Goal: Task Accomplishment & Management: Manage account settings

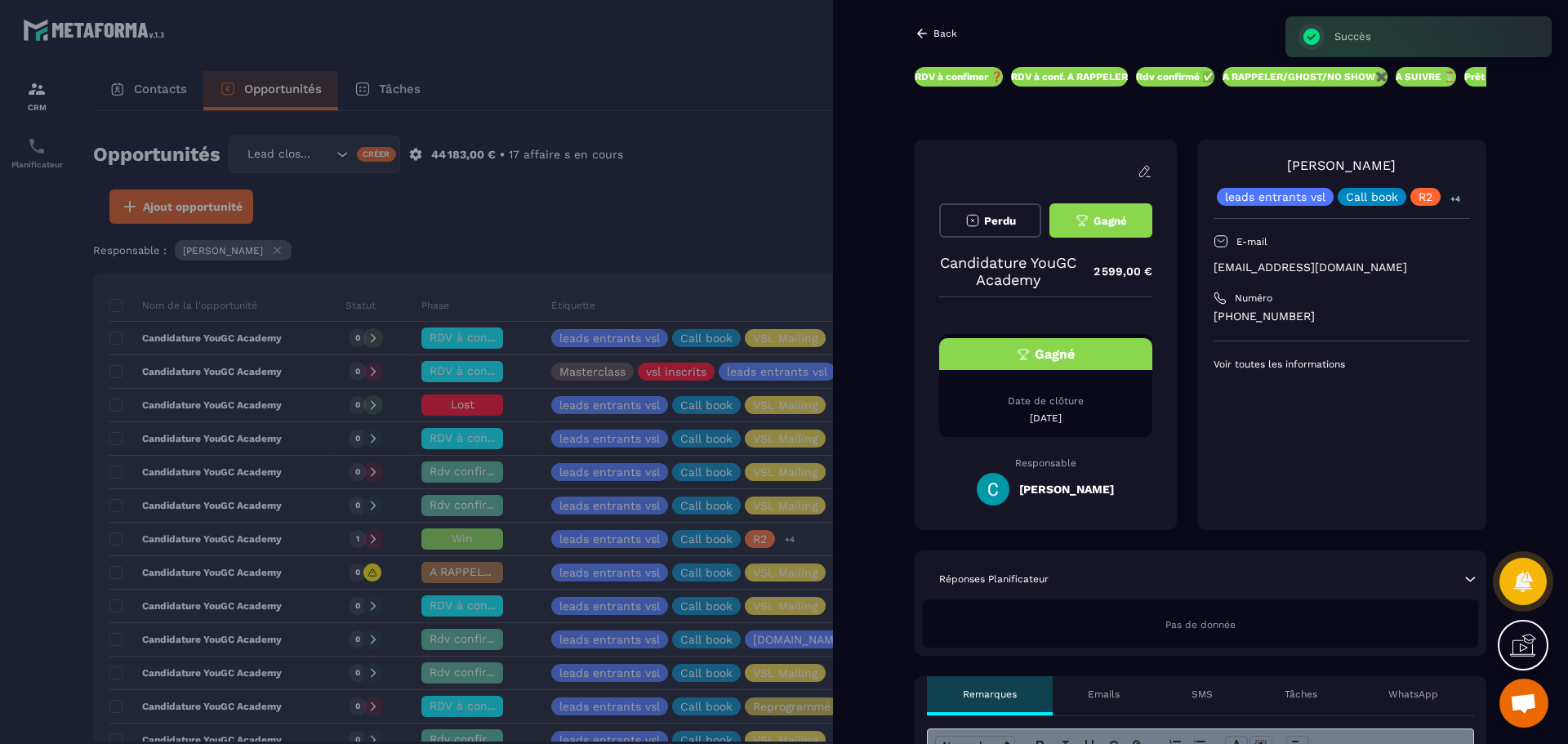
click at [742, 147] on div at bounding box center [784, 372] width 1568 height 744
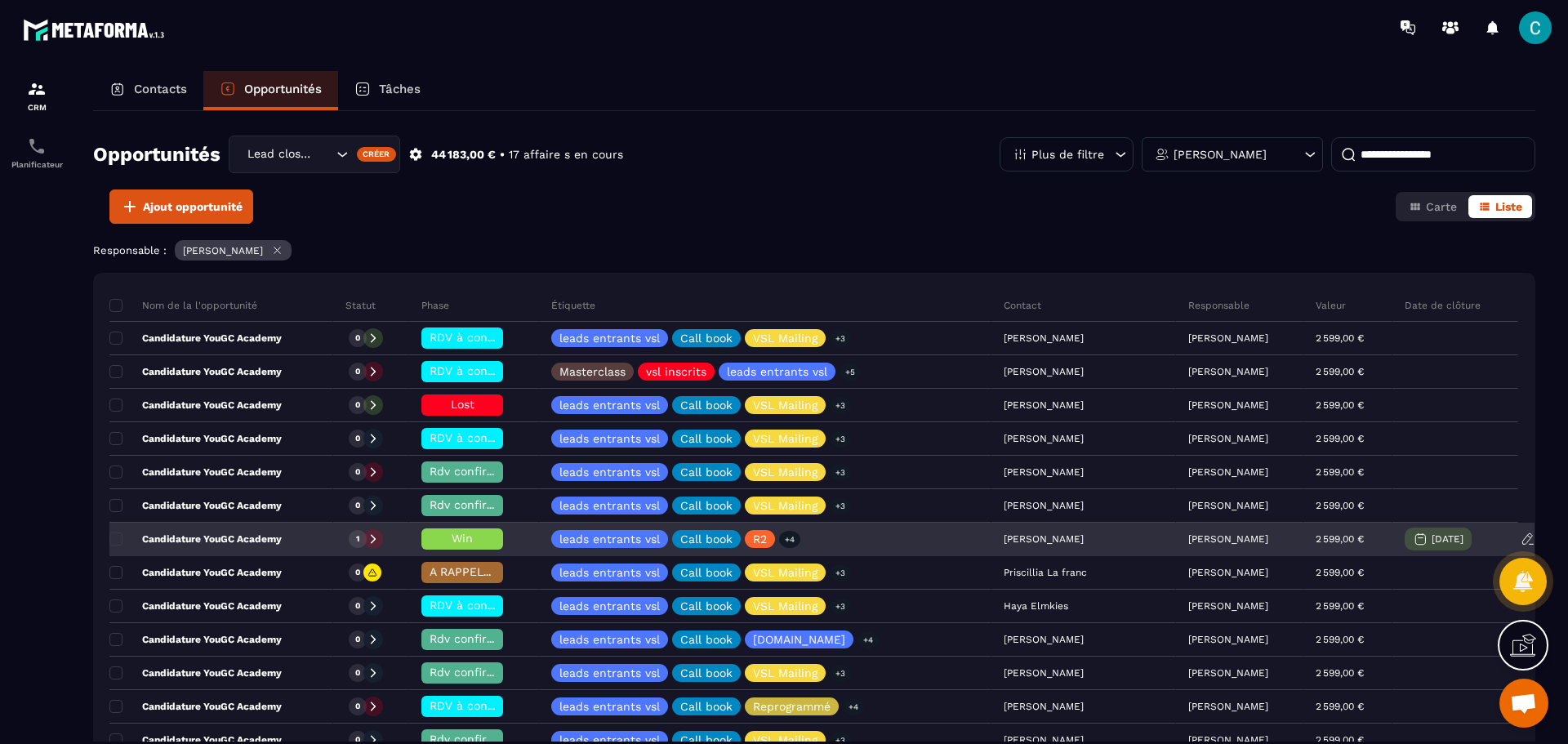
click at [1525, 532] on icon at bounding box center [1528, 538] width 14 height 14
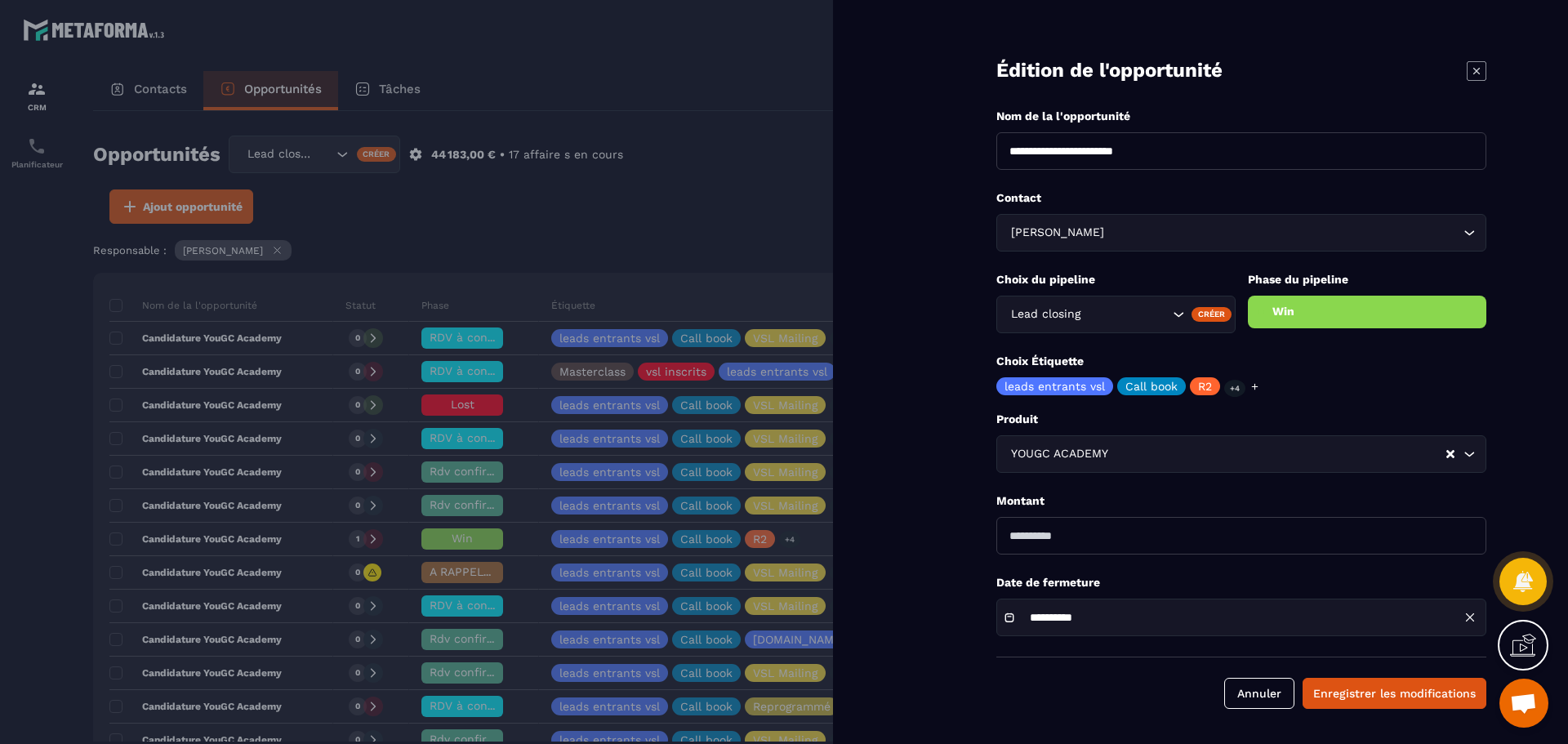
drag, startPoint x: 1481, startPoint y: 71, endPoint x: 486, endPoint y: 129, distance: 996.7
click at [1481, 71] on icon at bounding box center [1476, 71] width 20 height 20
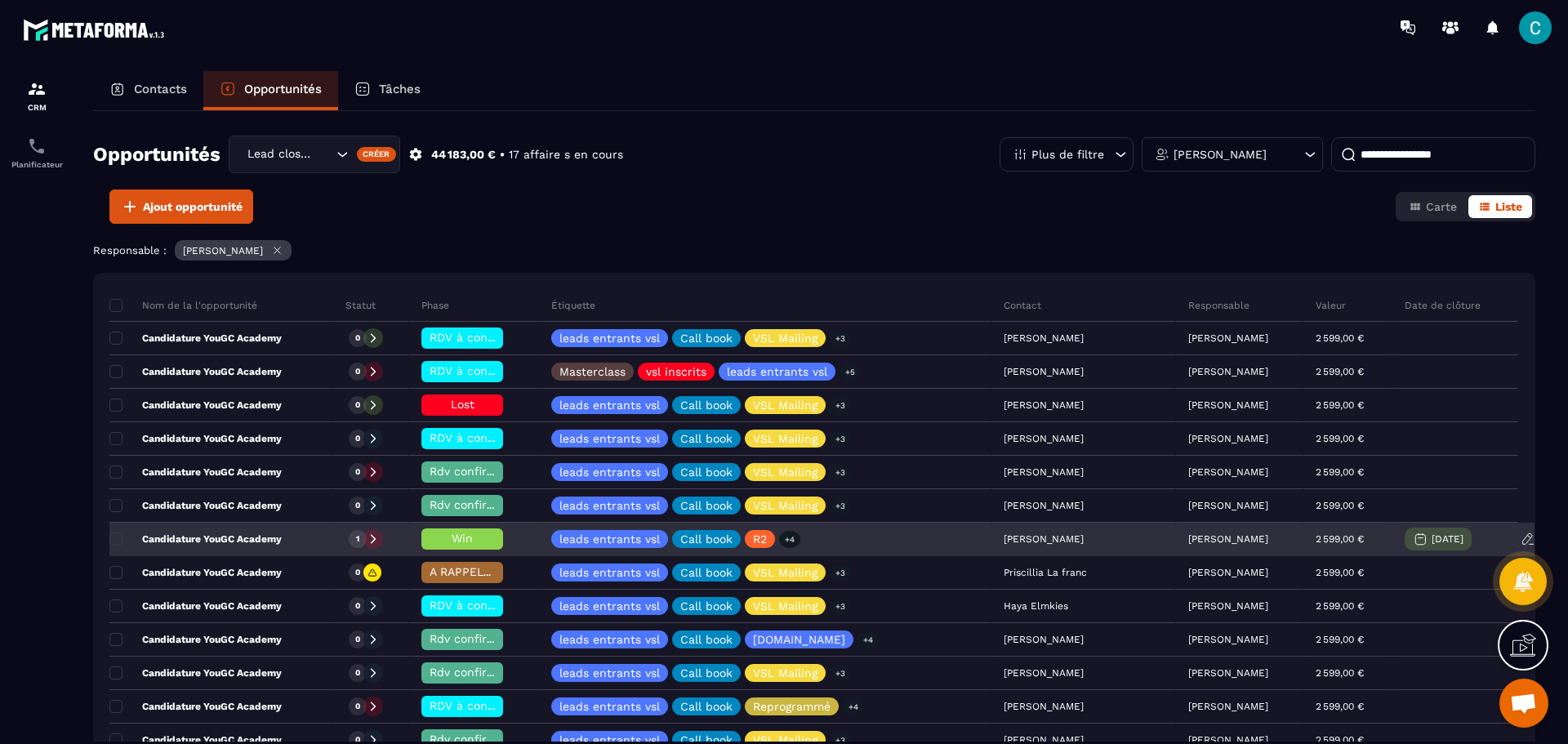
click at [462, 537] on span "Win" at bounding box center [462, 537] width 21 height 13
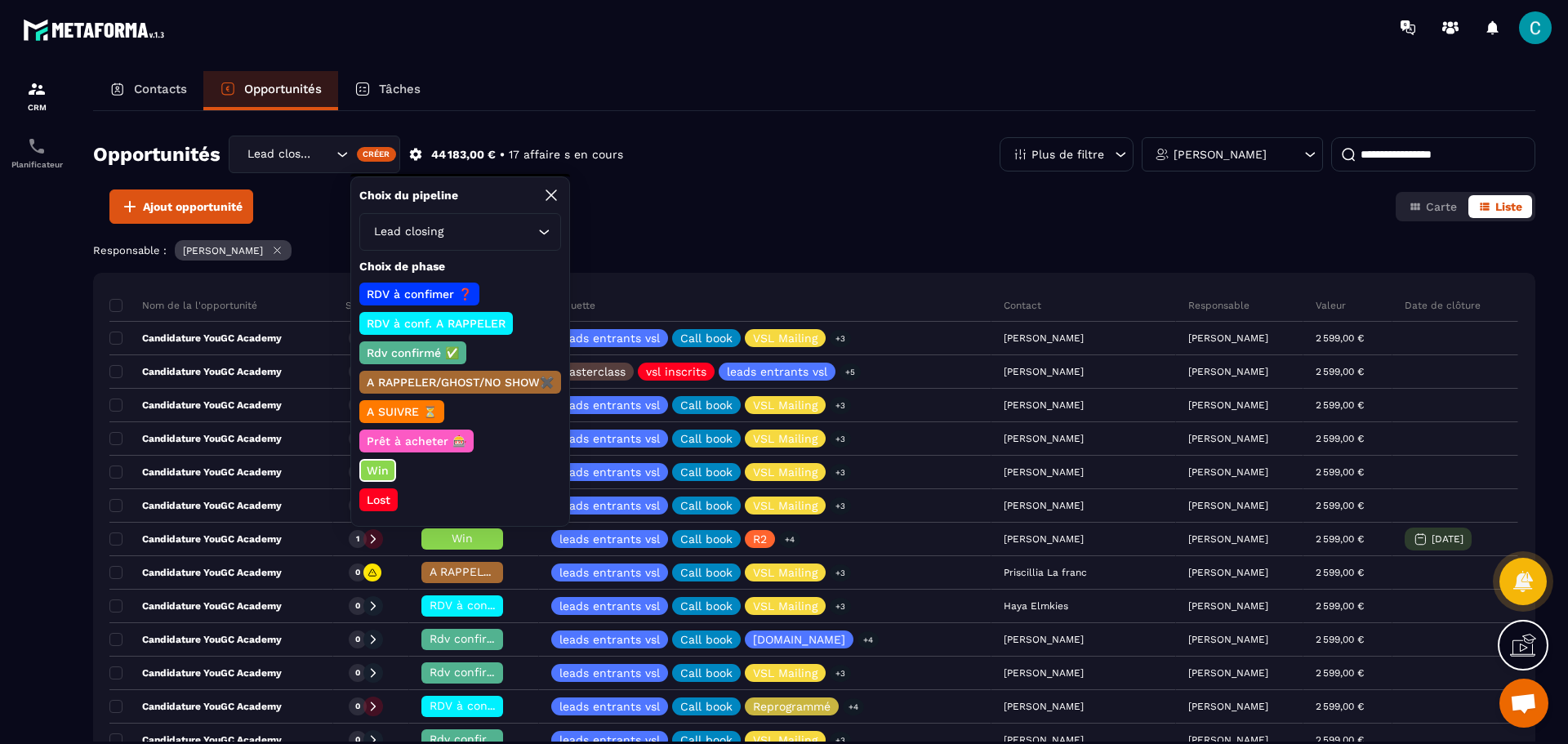
click at [410, 412] on p "A SUIVRE ⏳" at bounding box center [401, 412] width 75 height 16
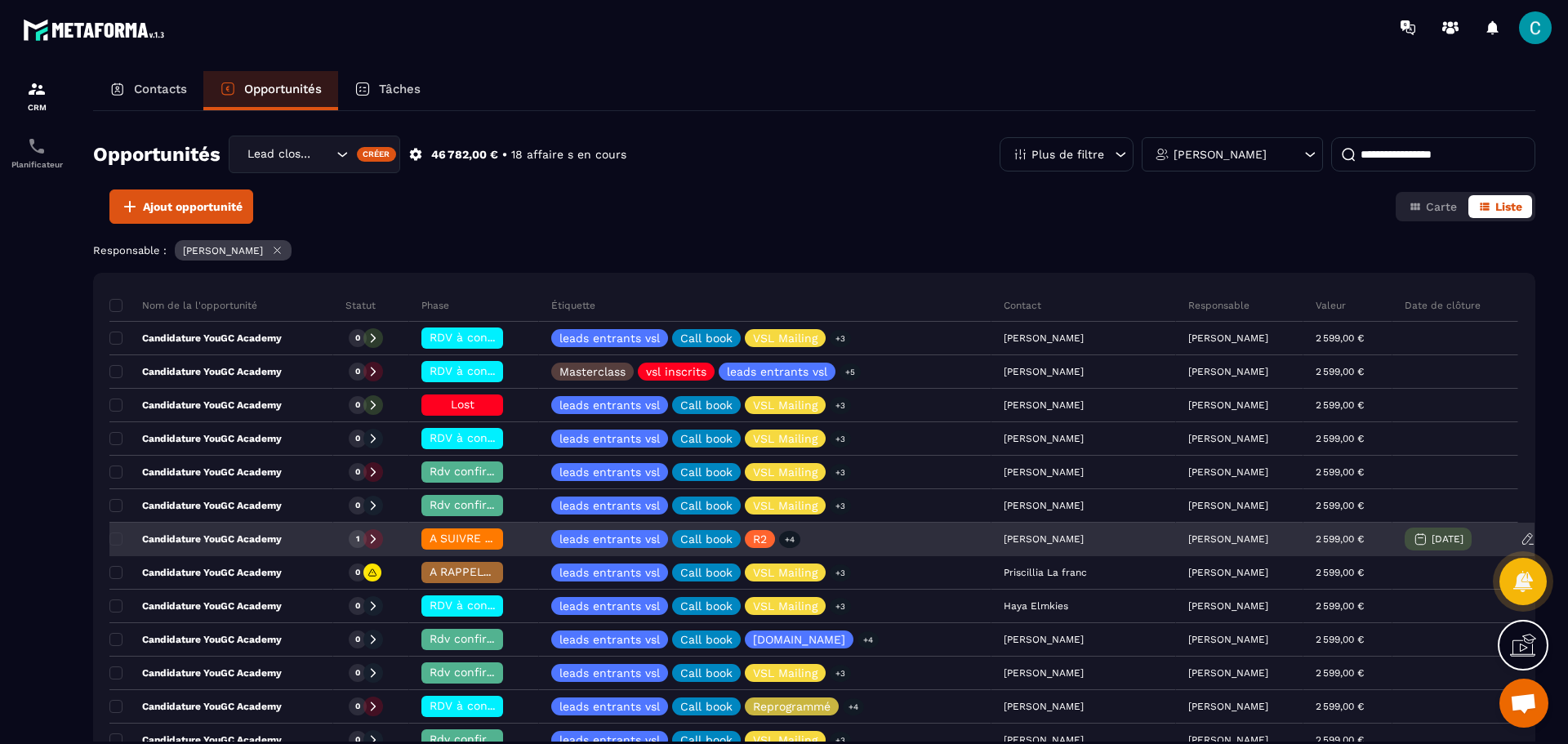
click at [459, 537] on span "A SUIVRE ⏳" at bounding box center [464, 537] width 70 height 13
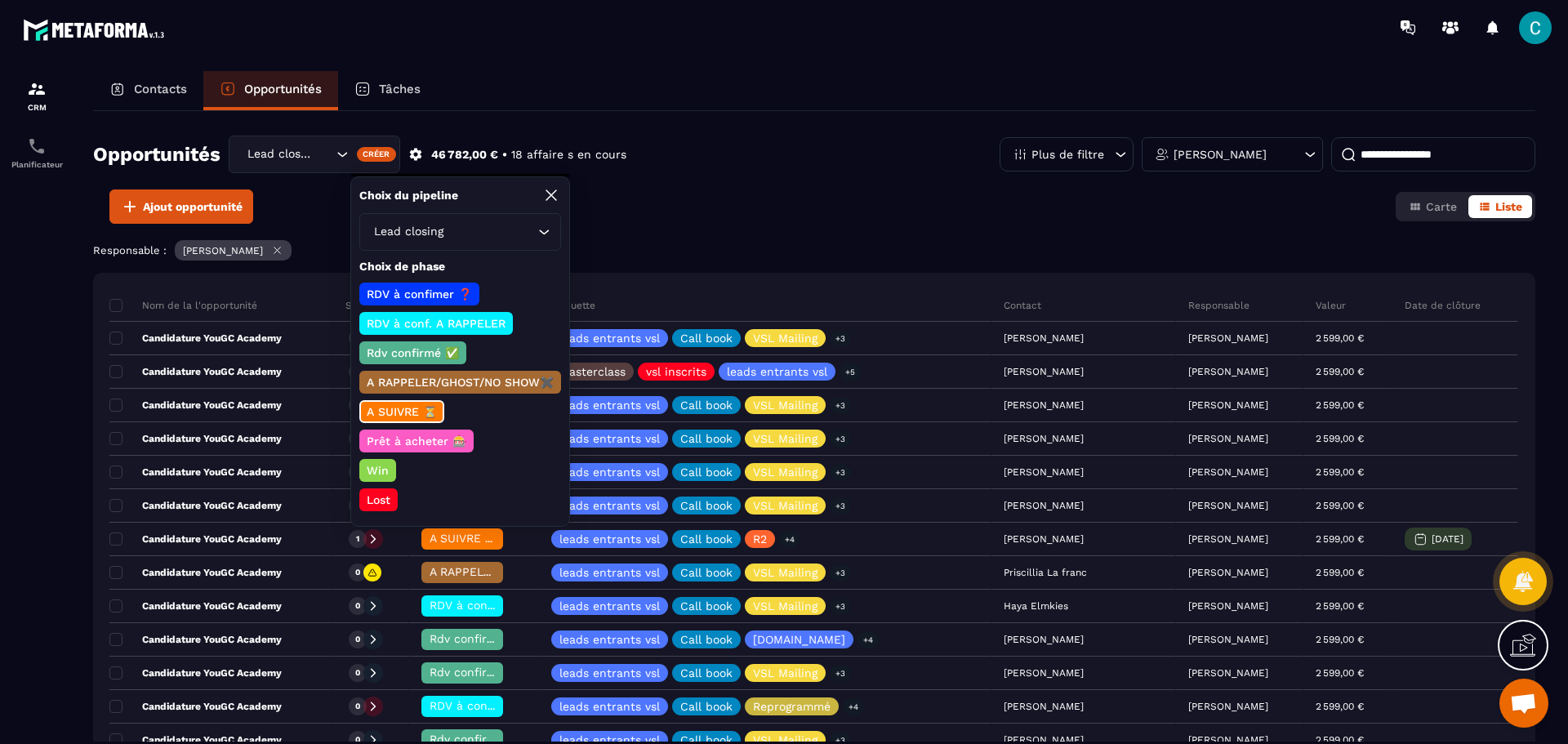
click at [383, 469] on p "Win" at bounding box center [378, 470] width 27 height 16
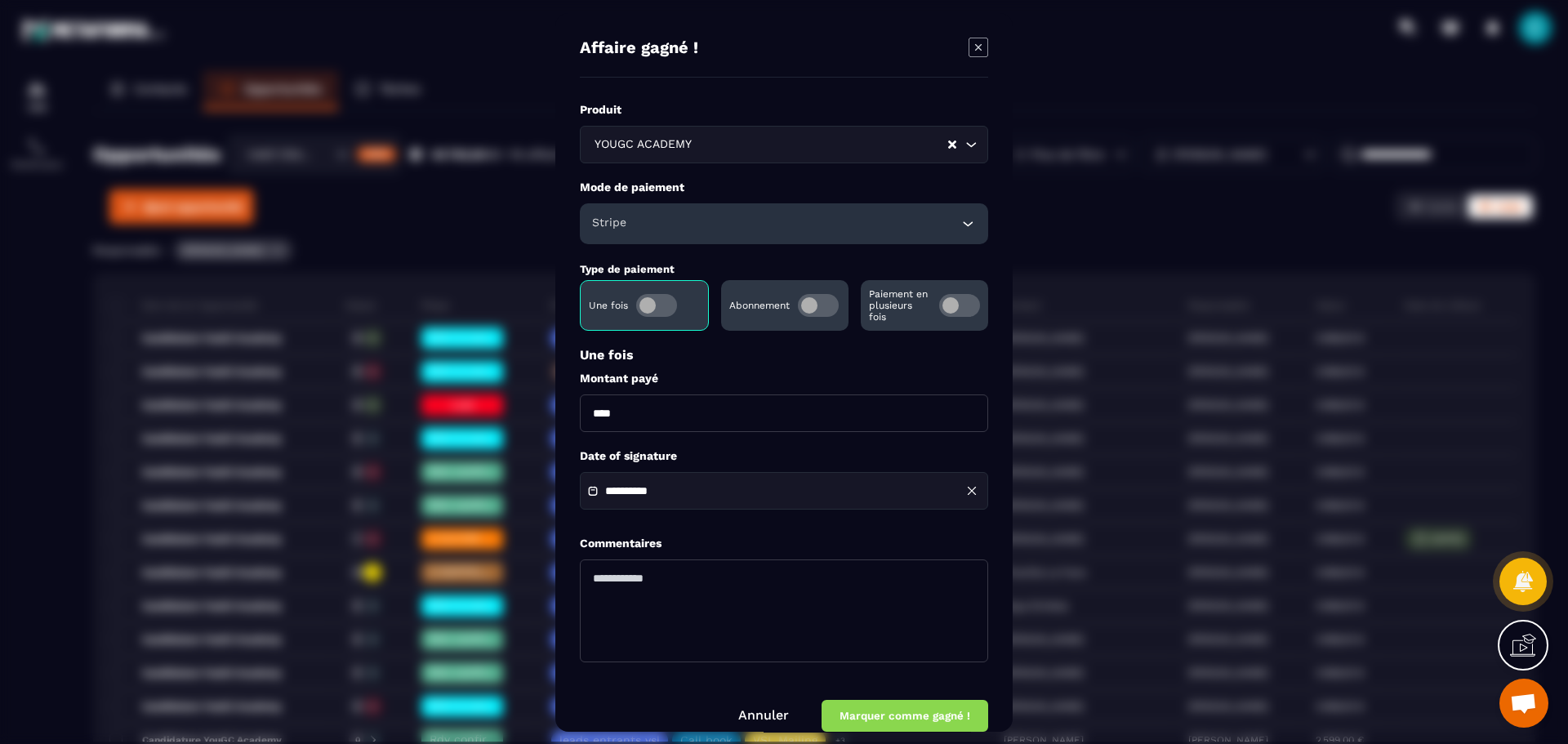
click at [700, 229] on div "Stripe" at bounding box center [784, 224] width 408 height 41
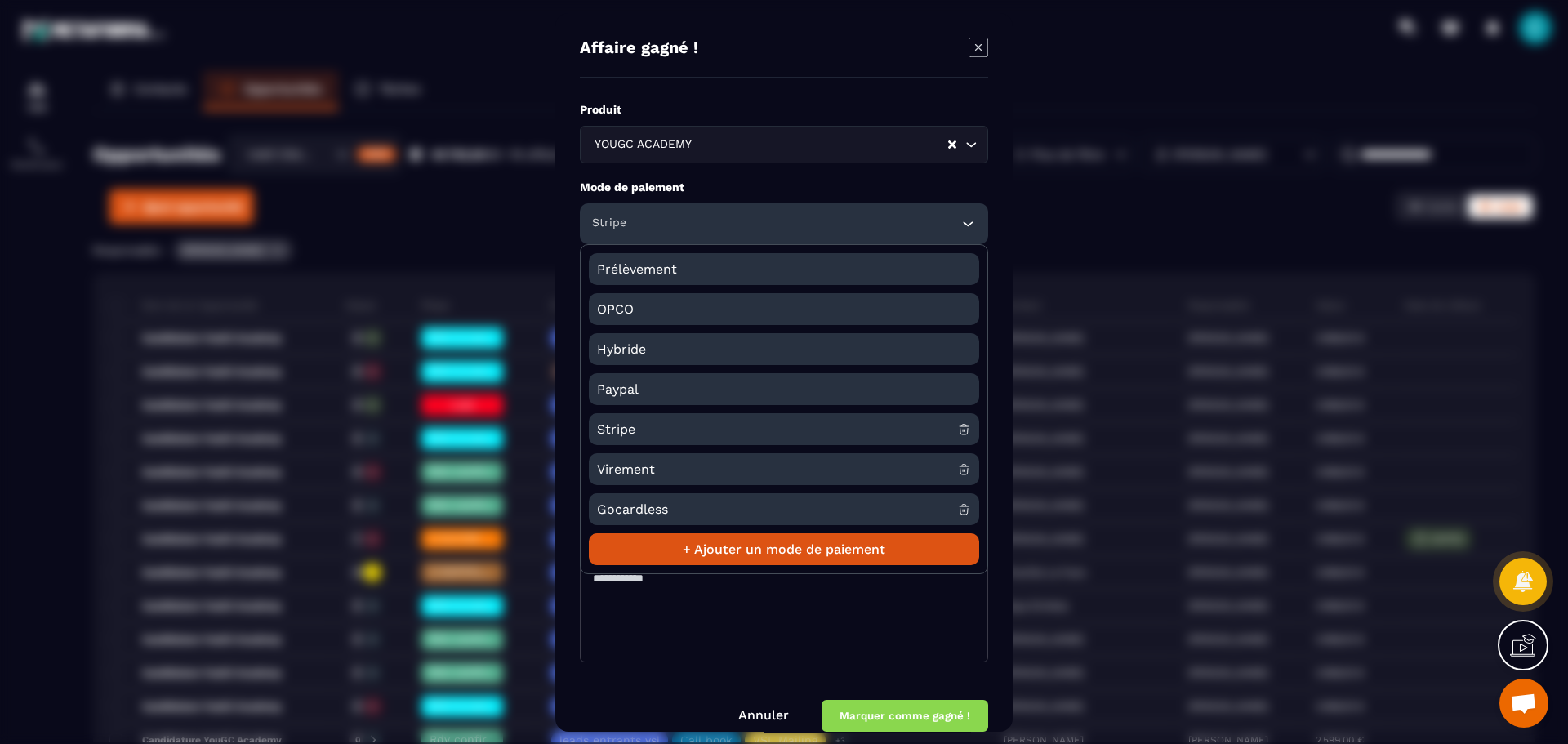
click at [670, 463] on span "Virement" at bounding box center [777, 469] width 361 height 31
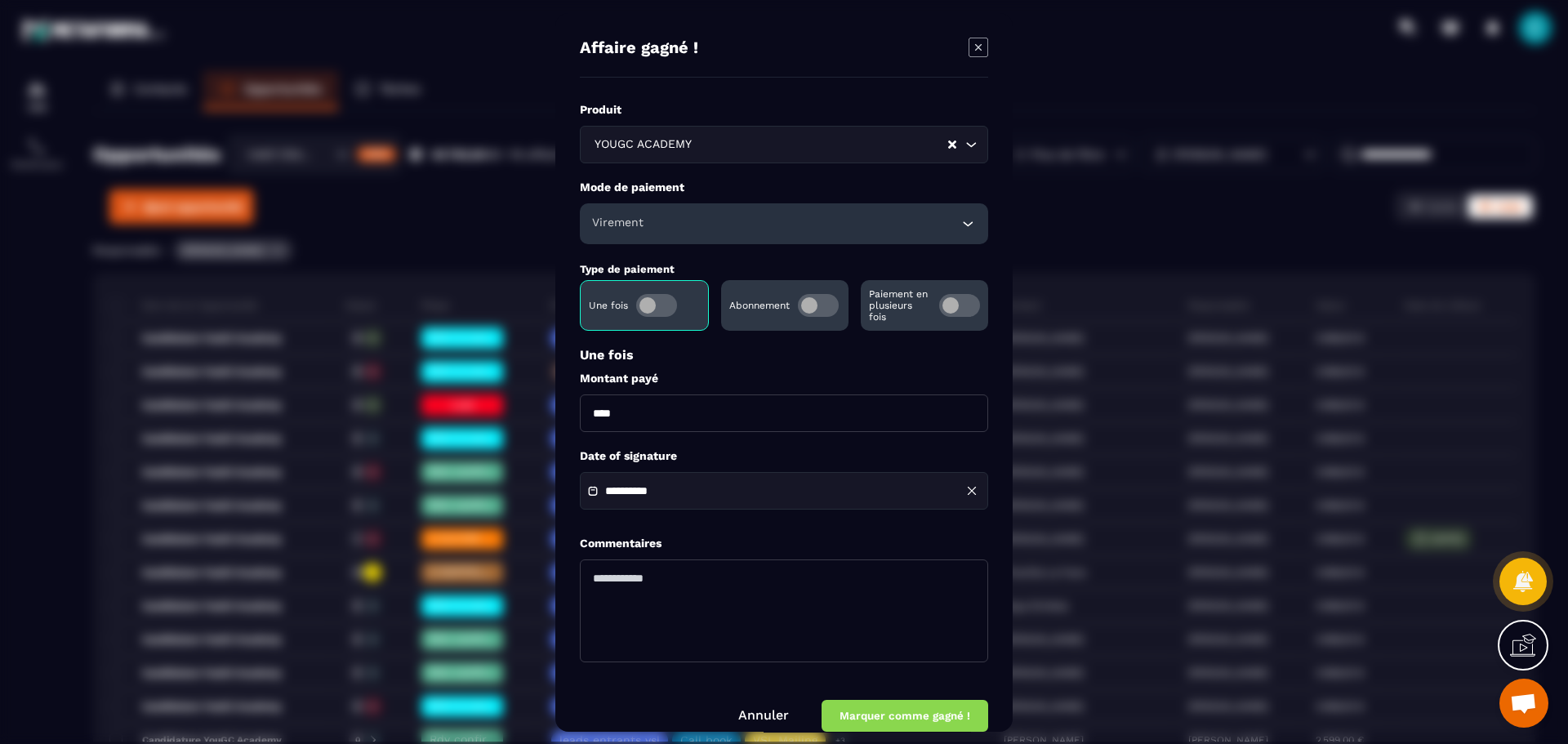
click at [906, 707] on button "Marquer comme gagné !" at bounding box center [905, 715] width 167 height 31
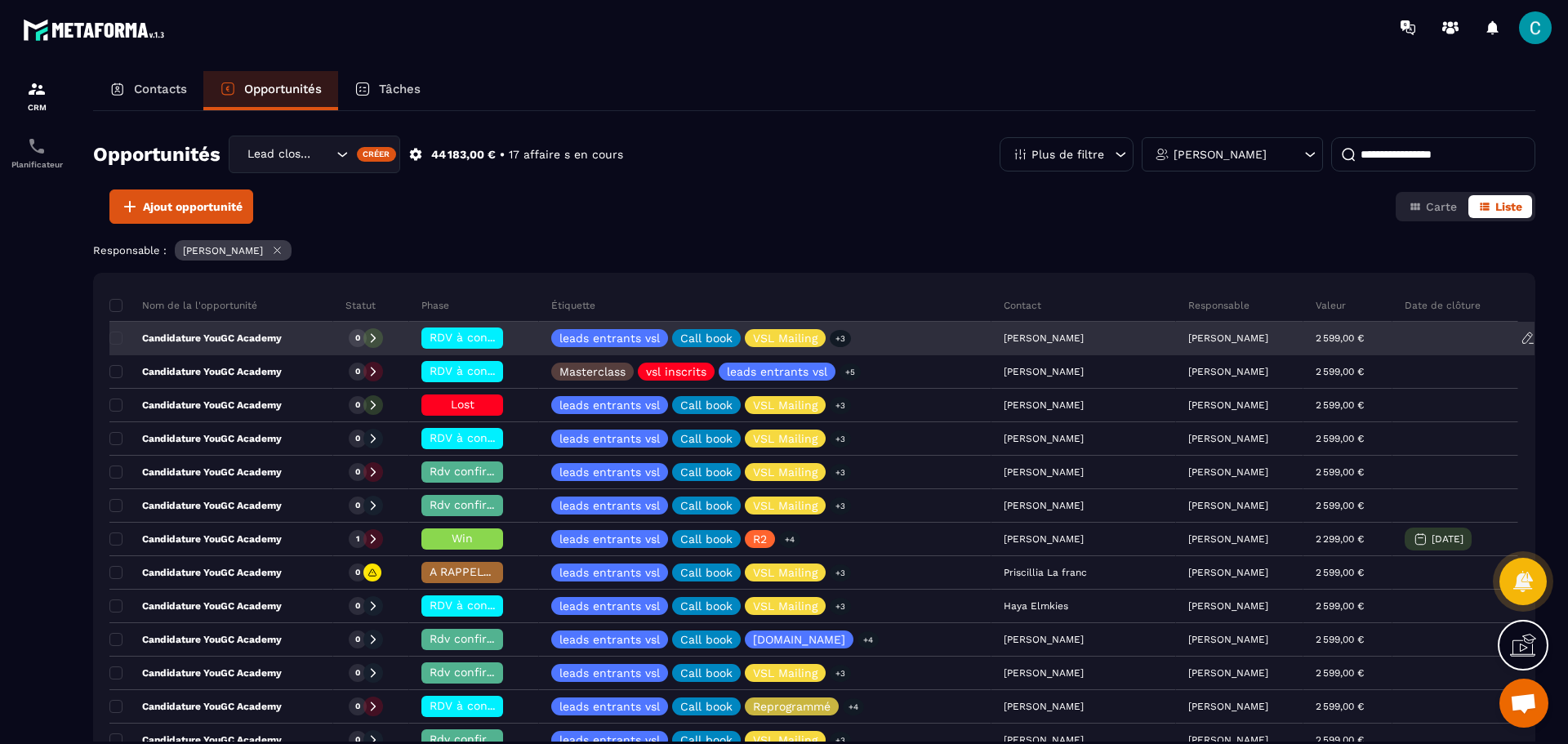
click at [325, 334] on div "Candidature YouGC Academy" at bounding box center [221, 338] width 224 height 32
